Goal: Register for event/course

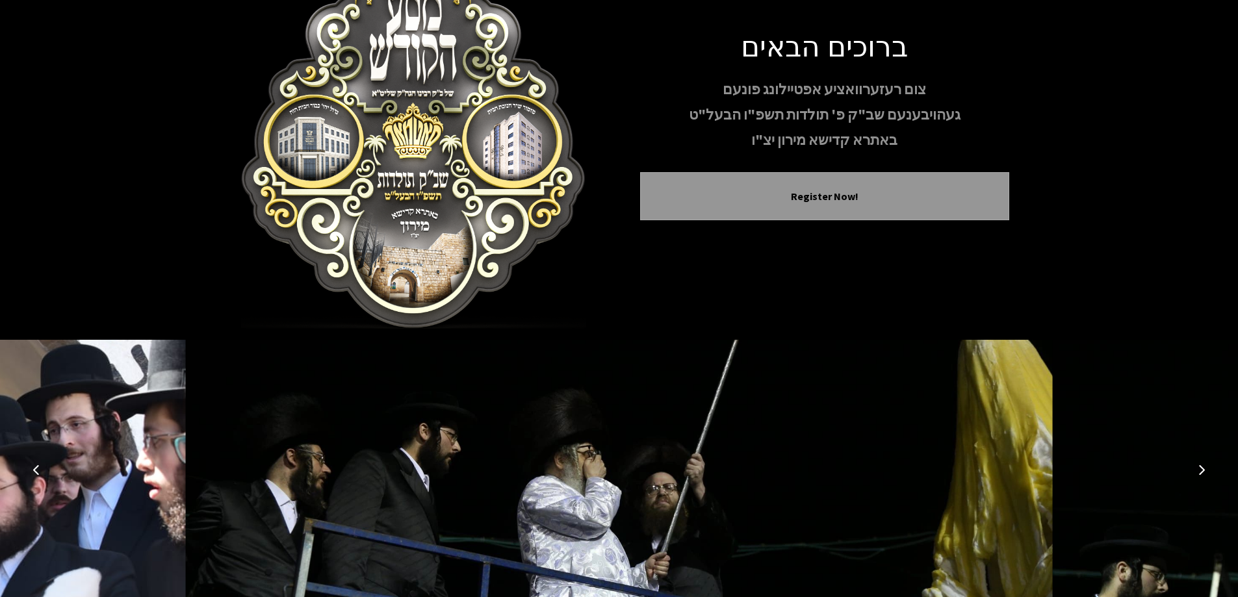
scroll to position [129, 0]
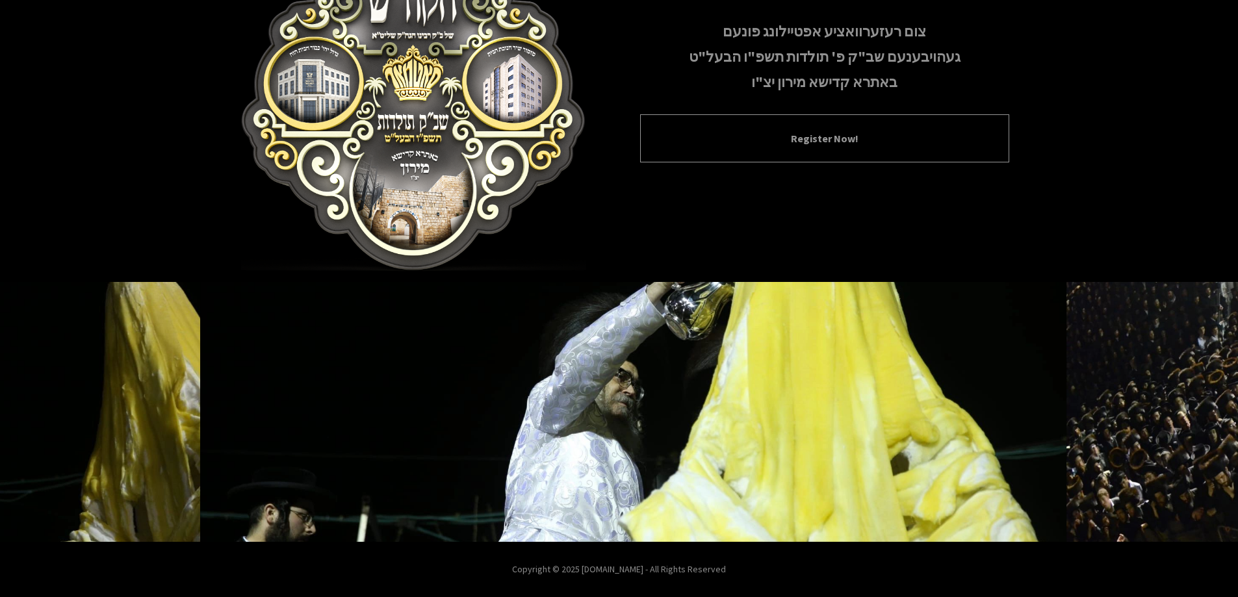
click at [770, 142] on button "Register Now!" at bounding box center [824, 139] width 337 height 16
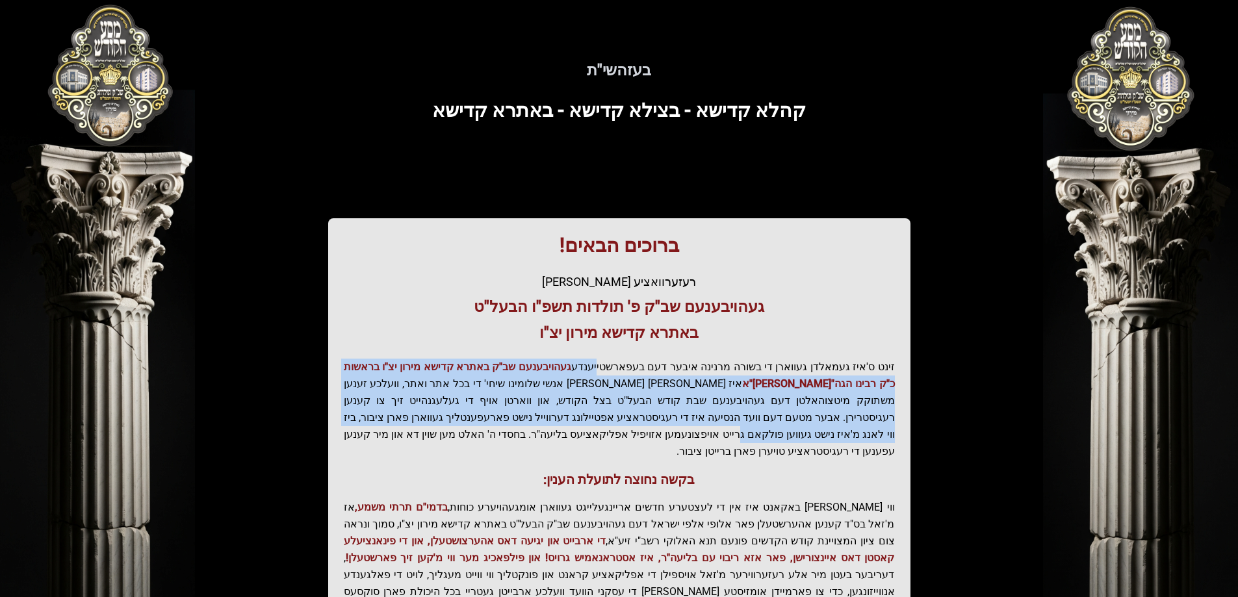
drag, startPoint x: 610, startPoint y: 367, endPoint x: 451, endPoint y: 423, distance: 168.7
click at [451, 423] on p "זינט ס'איז געמאלדן געווארן די בשורה מרנינה איבער דעם בעפארשטייענדע געהויבענעם ש…" at bounding box center [619, 409] width 551 height 101
click at [452, 423] on p "זינט ס'איז געמאלדן געווארן די בשורה מרנינה איבער דעם בעפארשטייענדע געהויבענעם ש…" at bounding box center [619, 409] width 551 height 101
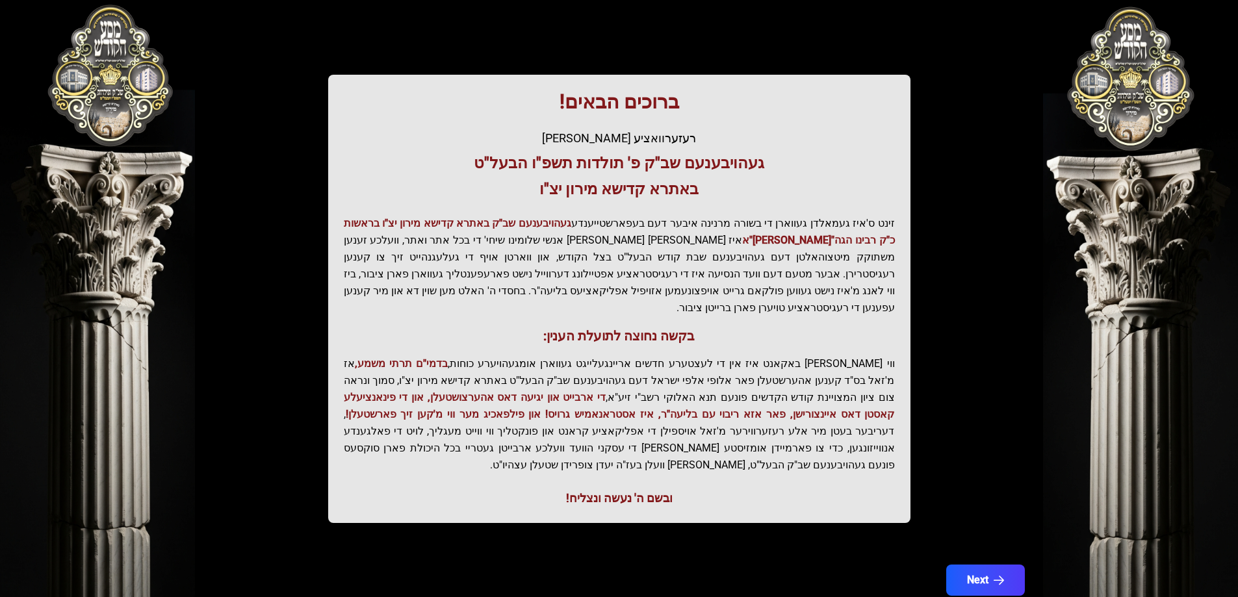
scroll to position [155, 0]
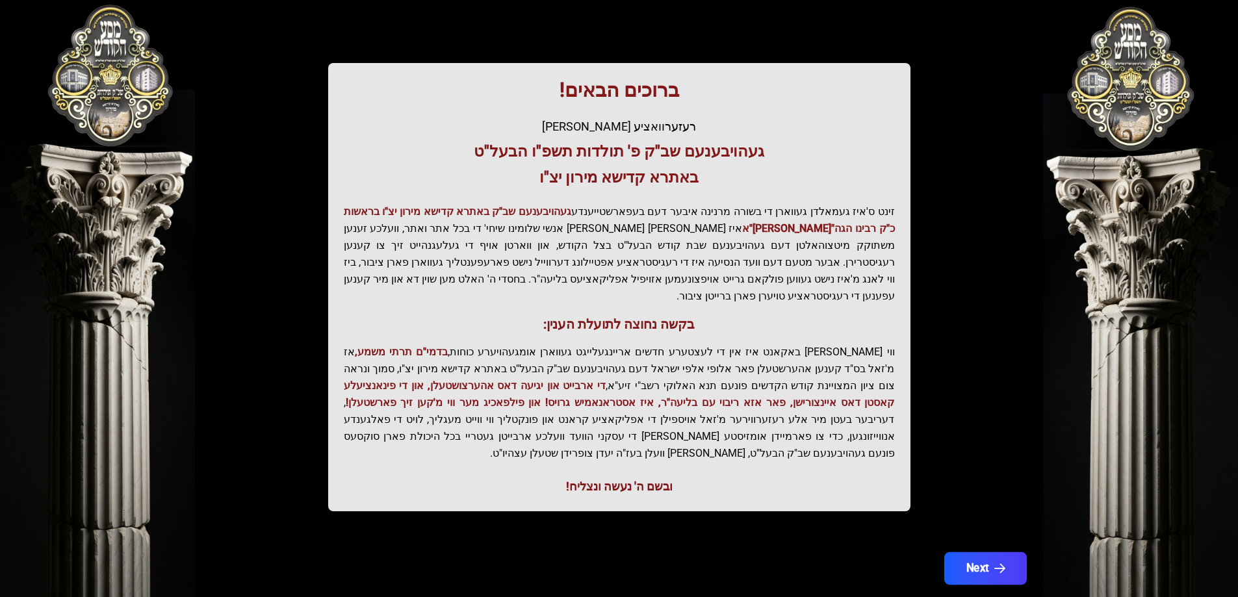
click at [984, 552] on button "Next" at bounding box center [984, 568] width 83 height 32
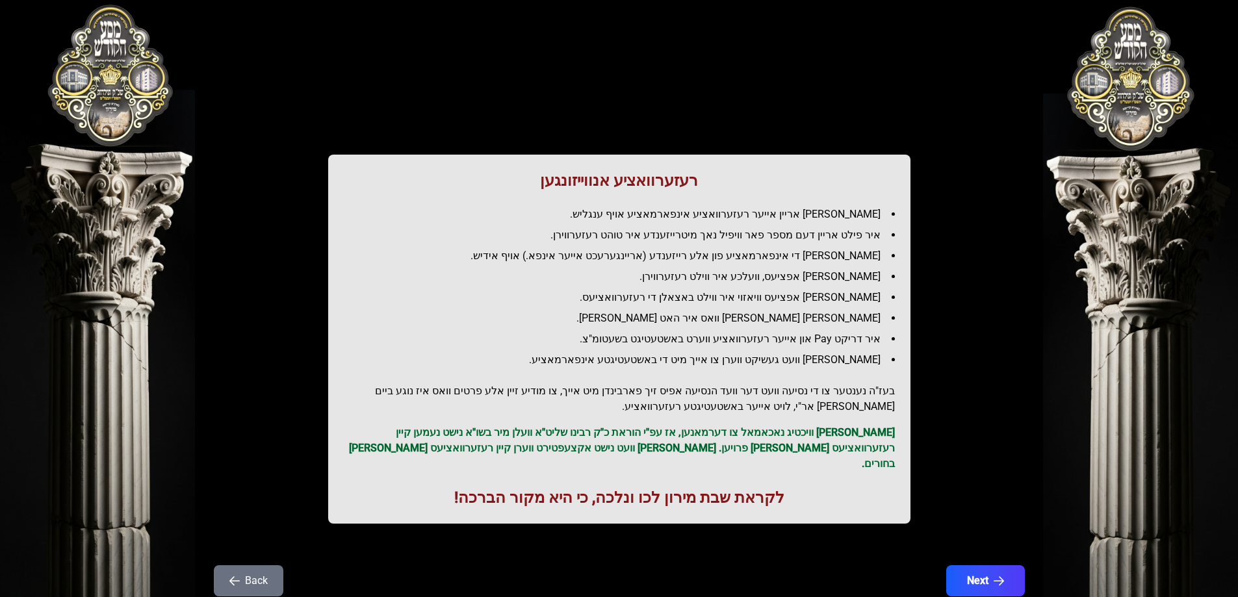
scroll to position [0, 0]
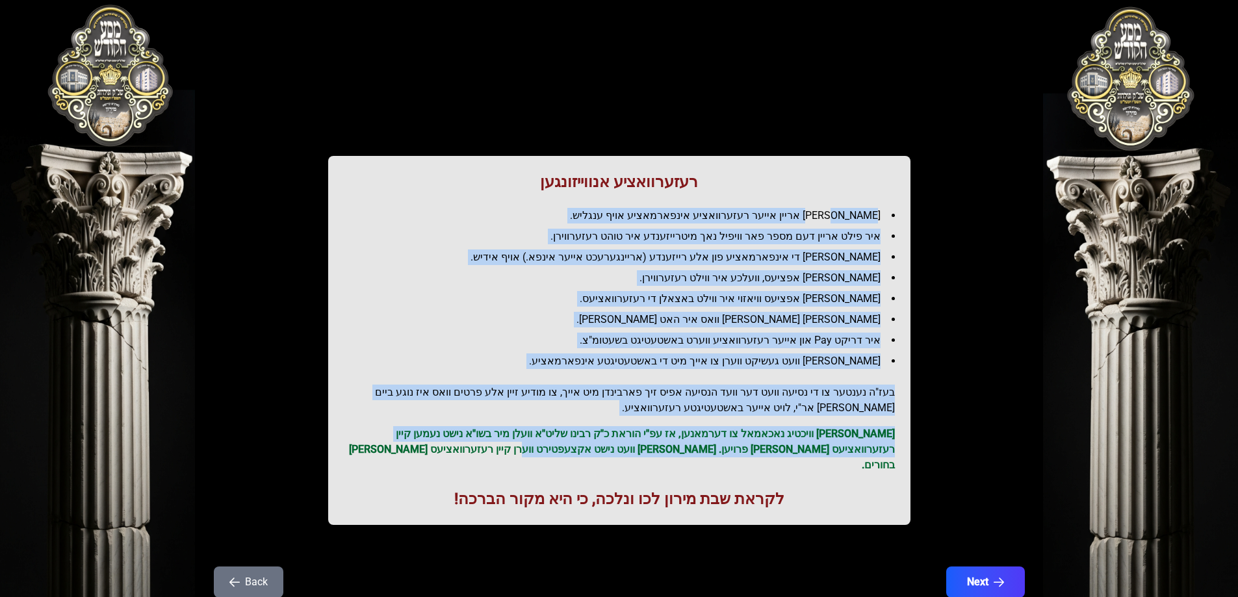
drag, startPoint x: 860, startPoint y: 217, endPoint x: 641, endPoint y: 446, distance: 316.6
click at [642, 446] on div "רעזערוואציע אנווייזונגען איר לייגט אריין אייער רעזערוואציע אינפארמאציע אויף ענג…" at bounding box center [619, 340] width 582 height 369
click at [639, 447] on p "[PERSON_NAME] וויכטיג נאכאמאל צו דערמאנען, אז עפ"י הוראת כ"ק רבינו שליט"א וועלן…" at bounding box center [619, 449] width 551 height 47
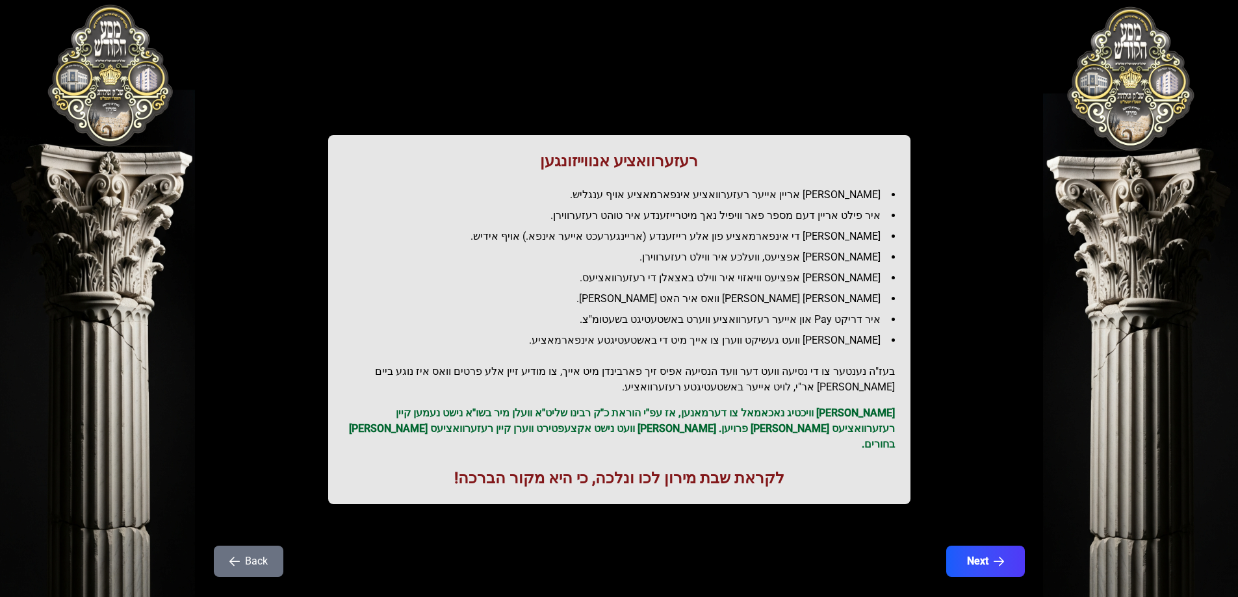
scroll to position [32, 0]
